Goal: Task Accomplishment & Management: Manage account settings

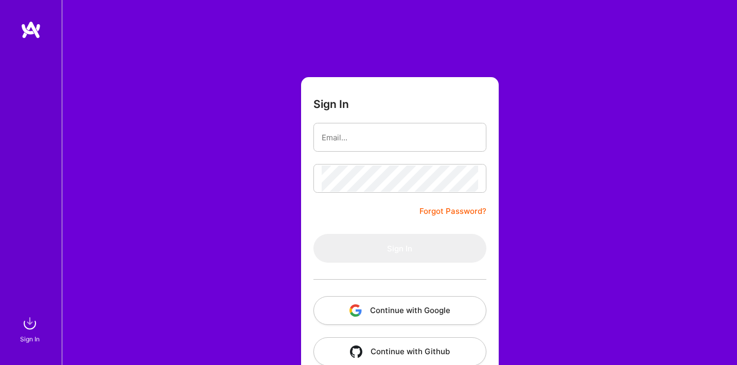
click at [470, 142] on input "email" at bounding box center [400, 138] width 156 height 26
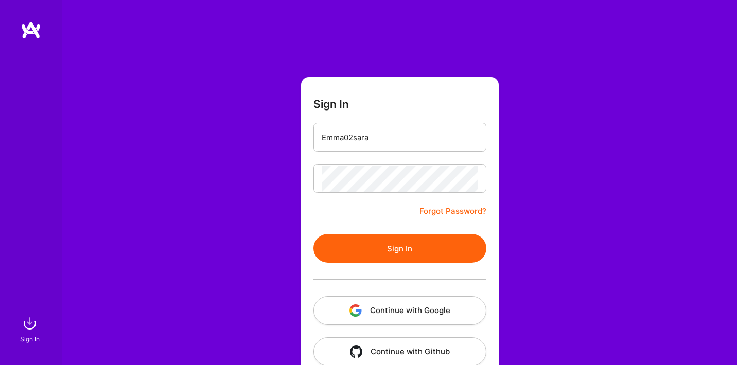
click at [396, 253] on button "Sign In" at bounding box center [399, 248] width 173 height 29
click at [368, 250] on button "Sign In" at bounding box center [399, 248] width 173 height 29
click at [433, 254] on button "Sign In" at bounding box center [399, 248] width 173 height 29
click at [431, 246] on button "Sign In" at bounding box center [399, 248] width 173 height 29
click at [399, 249] on button "Sign In" at bounding box center [399, 248] width 173 height 29
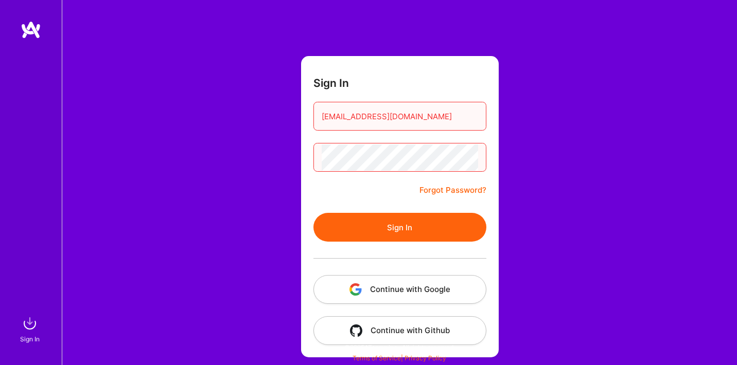
scroll to position [21, 0]
click at [427, 105] on input "[EMAIL_ADDRESS][DOMAIN_NAME]" at bounding box center [400, 116] width 156 height 26
click at [467, 117] on input "[EMAIL_ADDRESS][DOMAIN_NAME]" at bounding box center [400, 116] width 156 height 26
click at [457, 209] on form "Sign In Emma02sara Forgot Password? Sign In Continue with Google Continue with …" at bounding box center [400, 207] width 198 height 302
click at [453, 227] on button "Sign In" at bounding box center [399, 227] width 173 height 29
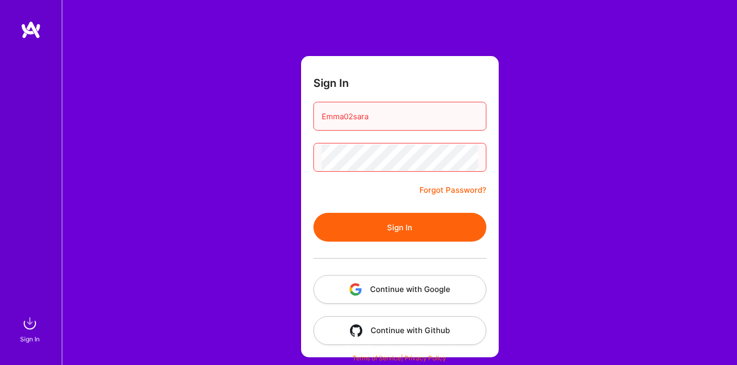
click at [414, 226] on button "Sign In" at bounding box center [399, 227] width 173 height 29
click at [378, 224] on button "Sign In" at bounding box center [399, 227] width 173 height 29
click at [23, 332] on img at bounding box center [30, 323] width 21 height 21
click at [29, 340] on div "Sign In" at bounding box center [30, 339] width 20 height 11
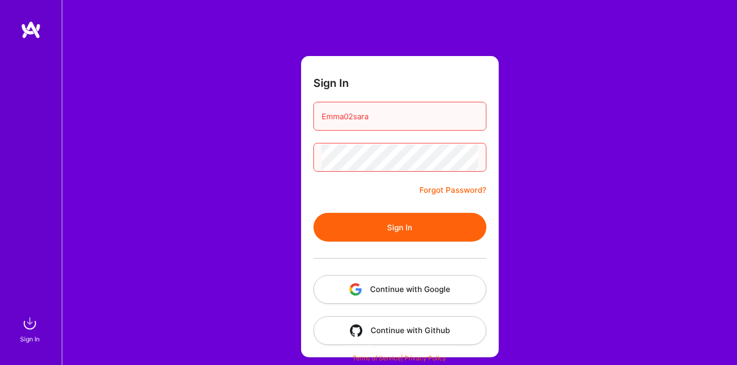
click at [355, 230] on button "Sign In" at bounding box center [399, 227] width 173 height 29
click at [388, 221] on button "Sign In" at bounding box center [399, 227] width 173 height 29
type input "[EMAIL_ADDRESS][DOMAIN_NAME]"
click at [399, 227] on button "Sign In" at bounding box center [399, 227] width 173 height 29
click at [222, 162] on div "Sign In [EMAIL_ADDRESS][DOMAIN_NAME] Forgot Password? Sign In Continue with Goo…" at bounding box center [399, 172] width 675 height 386
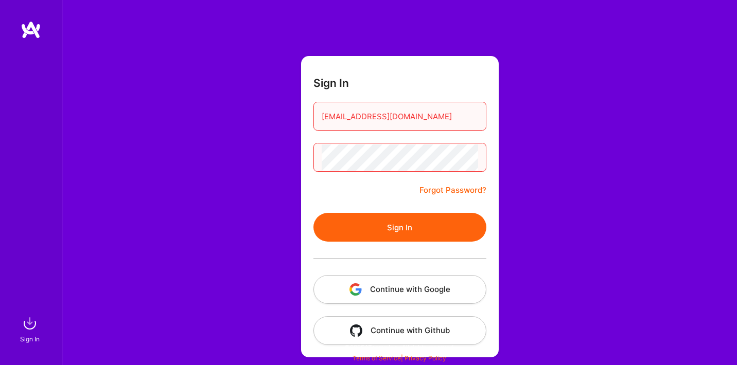
click at [399, 227] on button "Sign In" at bounding box center [399, 227] width 173 height 29
click at [181, 163] on div "Sign In [EMAIL_ADDRESS][DOMAIN_NAME] Forgot Password? Sign In Continue with Goo…" at bounding box center [399, 172] width 675 height 386
click at [399, 227] on button "Sign In" at bounding box center [399, 227] width 173 height 29
